Goal: Task Accomplishment & Management: Manage account settings

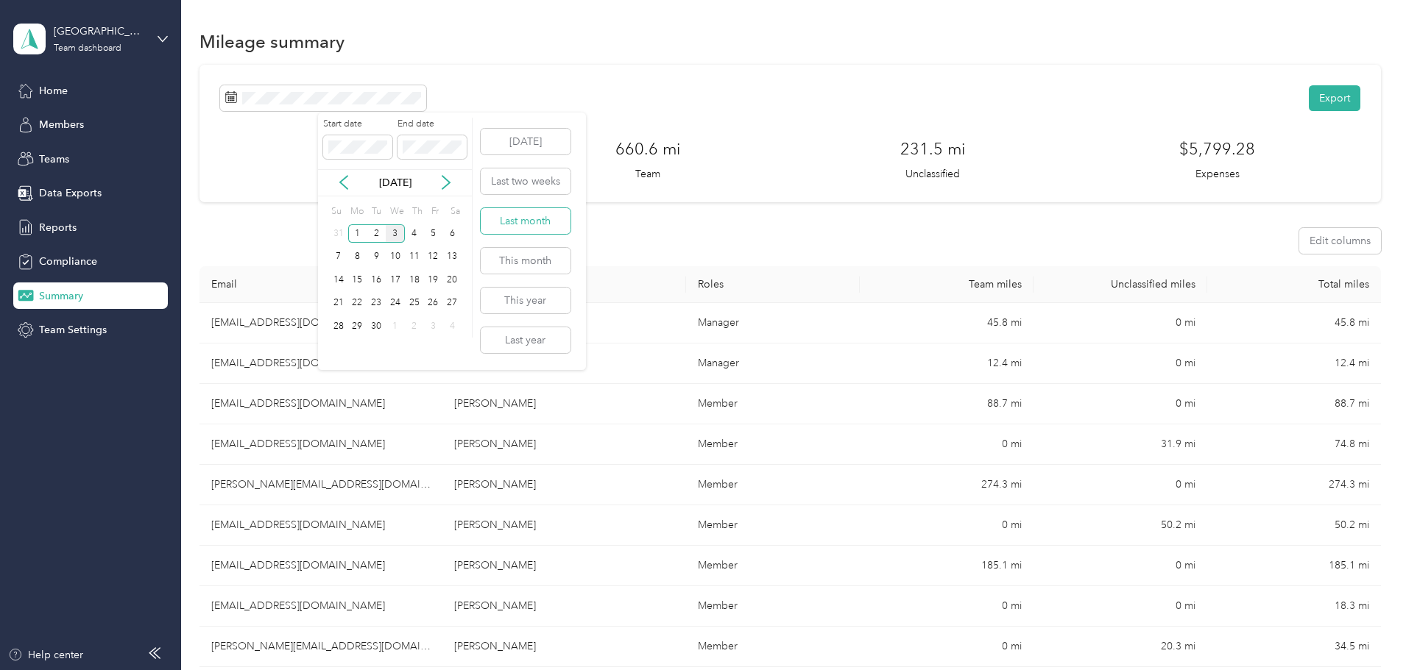
click at [545, 227] on button "Last month" at bounding box center [526, 221] width 90 height 26
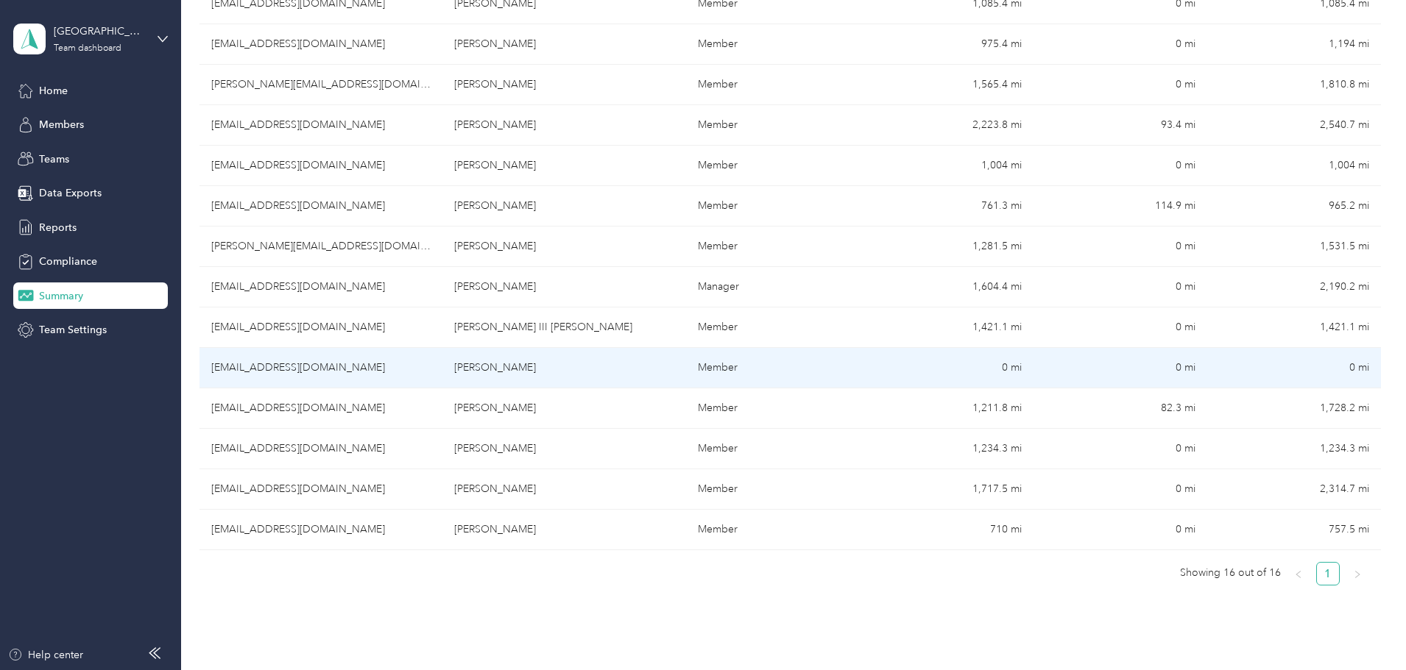
scroll to position [442, 0]
